Goal: Information Seeking & Learning: Learn about a topic

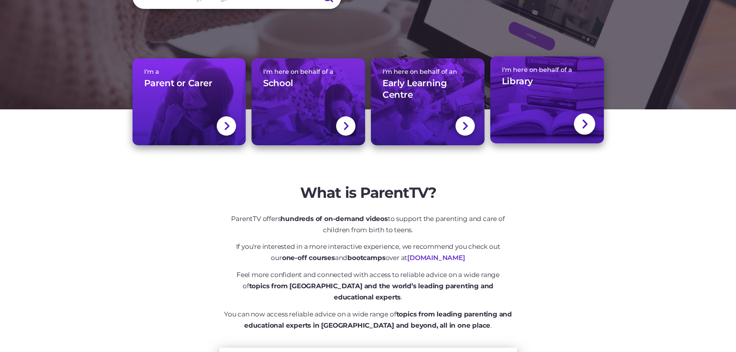
scroll to position [155, 0]
click at [517, 90] on div "I'm here on behalf of a Library" at bounding box center [547, 79] width 90 height 27
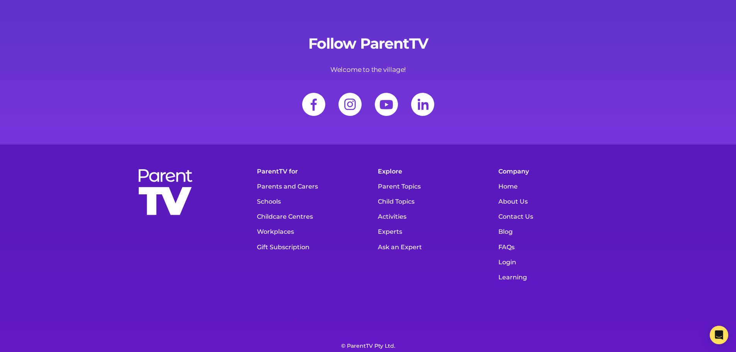
scroll to position [9920, 0]
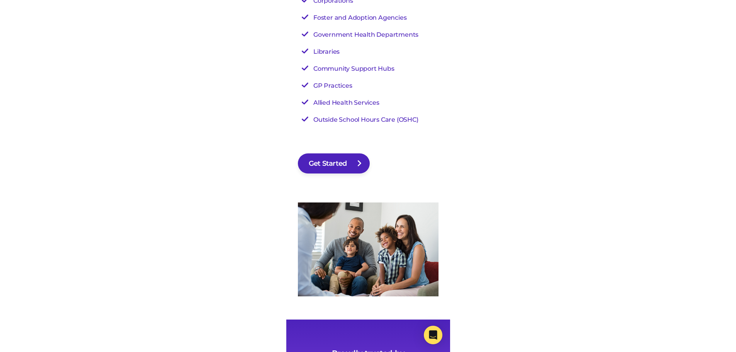
scroll to position [9826, 0]
